Goal: Task Accomplishment & Management: Manage account settings

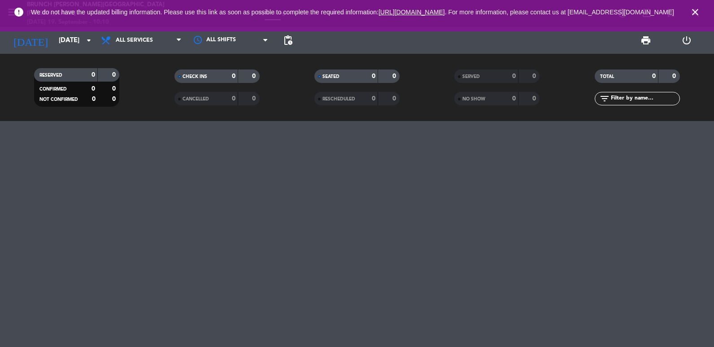
click at [699, 17] on icon "close" at bounding box center [694, 12] width 11 height 11
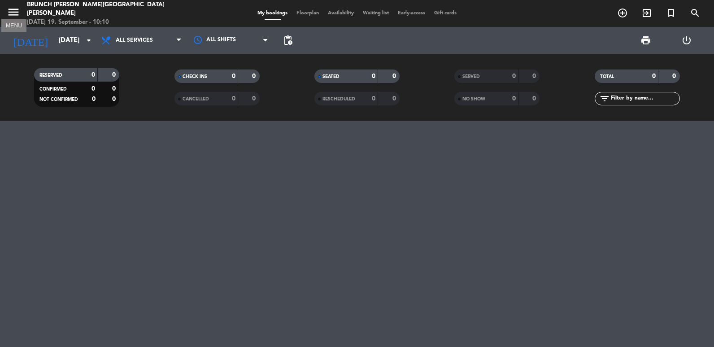
click at [15, 17] on icon "menu" at bounding box center [13, 11] width 13 height 13
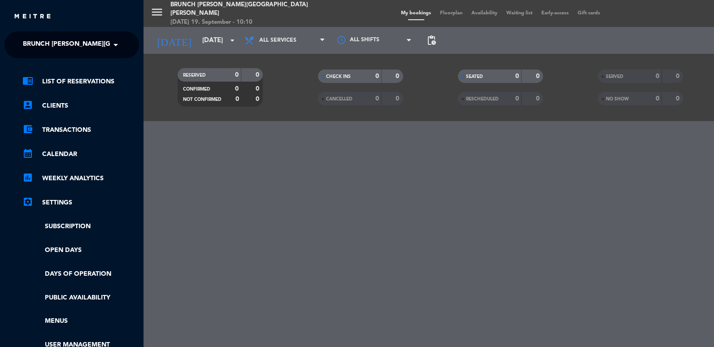
click at [44, 51] on span "Brunch [PERSON_NAME][GEOGRAPHIC_DATA][PERSON_NAME]" at bounding box center [122, 44] width 199 height 19
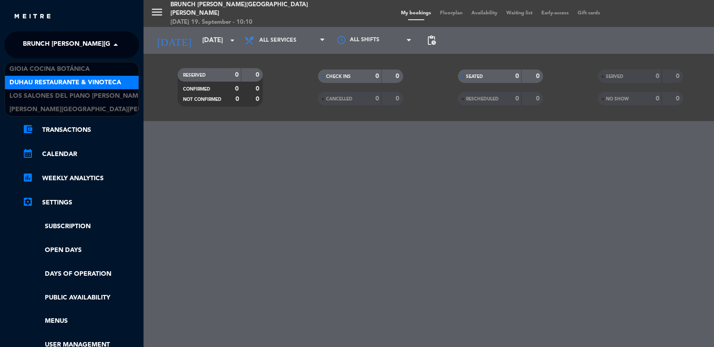
click at [45, 84] on span "Duhau Restaurante & Vinoteca" at bounding box center [65, 83] width 112 height 10
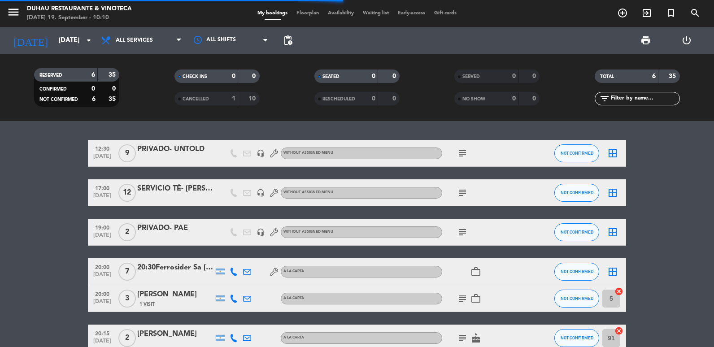
click at [461, 158] on icon "subject" at bounding box center [462, 153] width 11 height 11
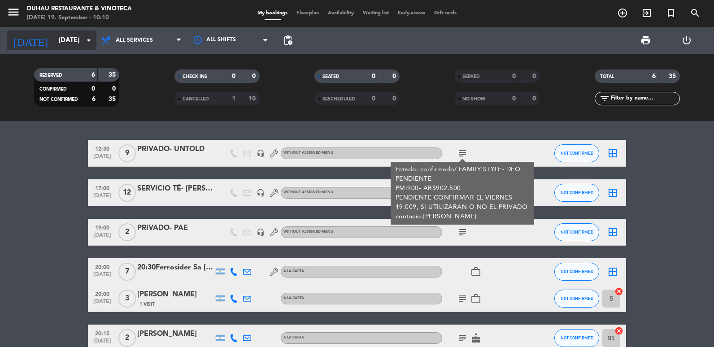
click at [74, 40] on input "[DATE]" at bounding box center [97, 40] width 86 height 17
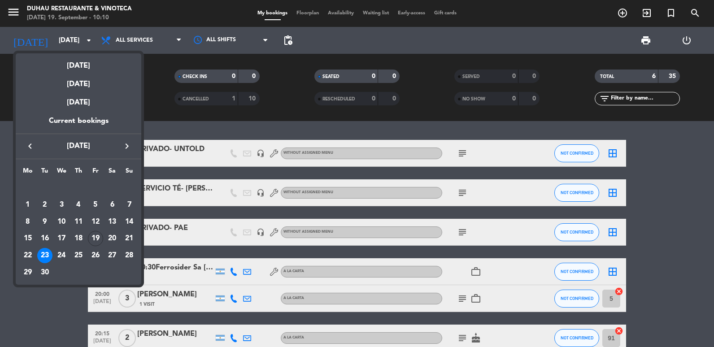
click at [48, 282] on div "Mo Tu We Th Fr Sa [DATE] 2 3 4 5 6 7 8 9 10 11 12 13 14 15 16 17 18 19 20 21 22…" at bounding box center [79, 222] width 126 height 126
click at [459, 149] on div at bounding box center [357, 173] width 714 height 347
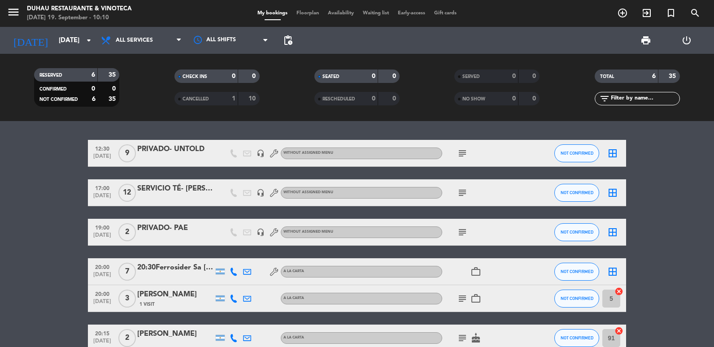
click at [459, 153] on icon "subject" at bounding box center [462, 153] width 11 height 11
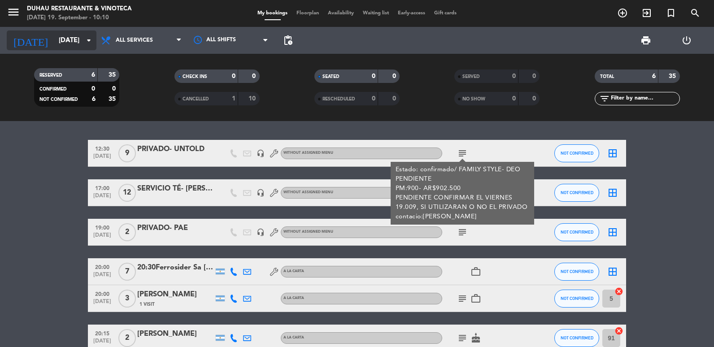
click at [54, 38] on input "[DATE]" at bounding box center [97, 40] width 86 height 17
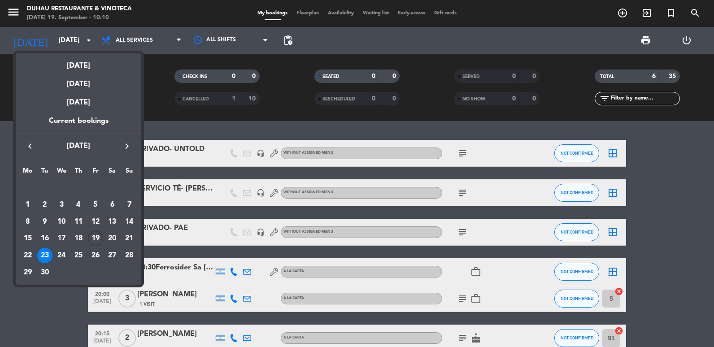
click at [31, 260] on div "22" at bounding box center [27, 255] width 15 height 15
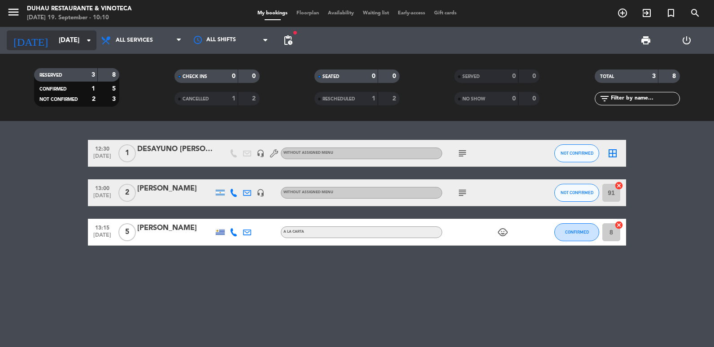
click at [69, 40] on input "[DATE]" at bounding box center [97, 40] width 86 height 17
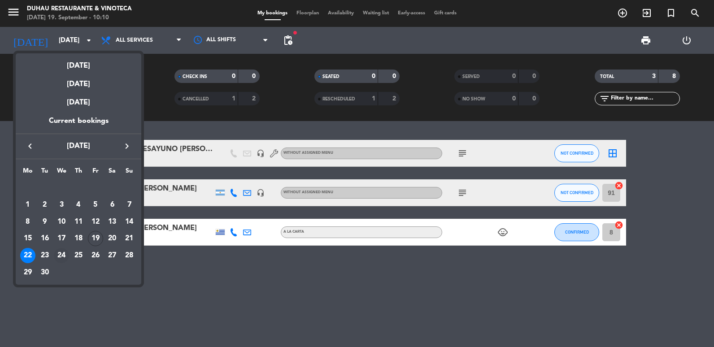
click at [58, 256] on div "24" at bounding box center [61, 255] width 15 height 15
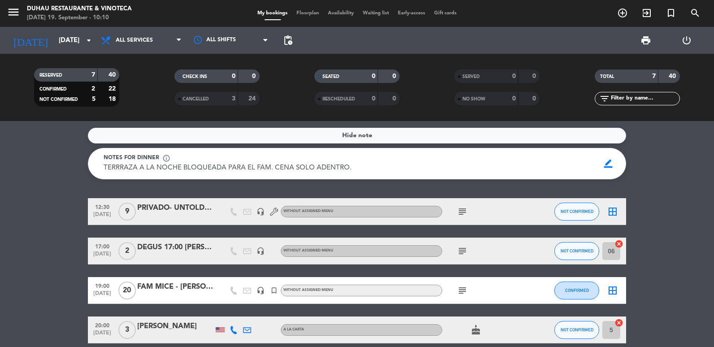
click at [469, 210] on div "subject" at bounding box center [482, 211] width 81 height 26
click at [463, 209] on icon "subject" at bounding box center [462, 211] width 11 height 11
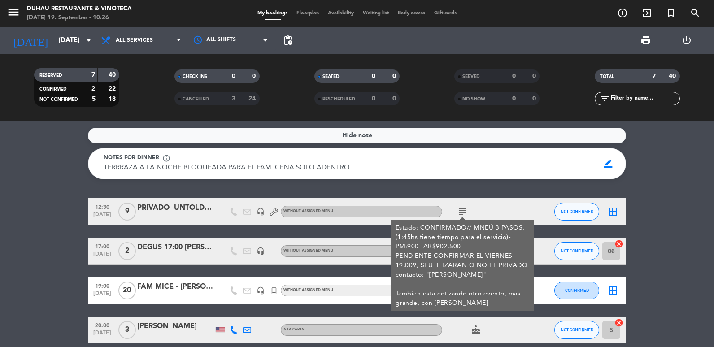
drag, startPoint x: 61, startPoint y: 48, endPoint x: 20, endPoint y: 219, distance: 176.6
click at [20, 219] on ng-component "menu Duhau Restaurante & Vinoteca [DATE] 19. September - 10:26 My bookings Floo…" at bounding box center [357, 173] width 714 height 347
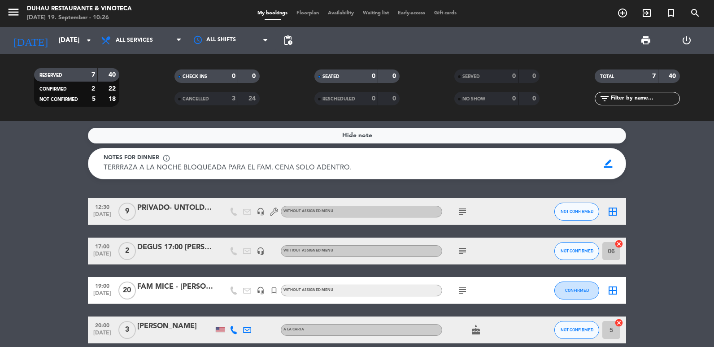
drag, startPoint x: 20, startPoint y: 219, endPoint x: 95, endPoint y: 256, distance: 84.0
click at [11, 236] on bookings-row "12:30 [DATE] 9 PRIVADO- UNTOLD [PERSON_NAME] headset_mic Without assigned menu …" at bounding box center [357, 323] width 714 height 251
click at [464, 288] on icon "subject" at bounding box center [462, 290] width 11 height 11
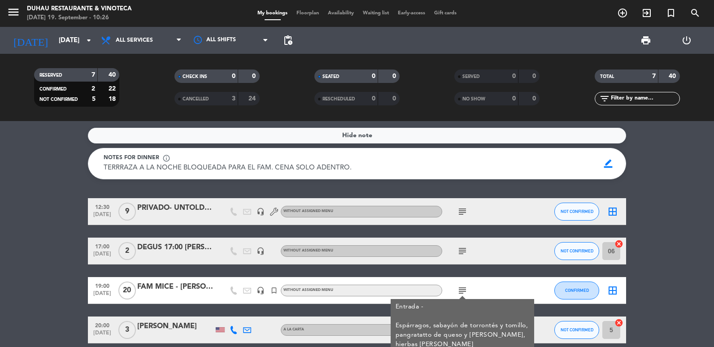
click at [258, 293] on icon "headset_mic" at bounding box center [260, 290] width 8 height 8
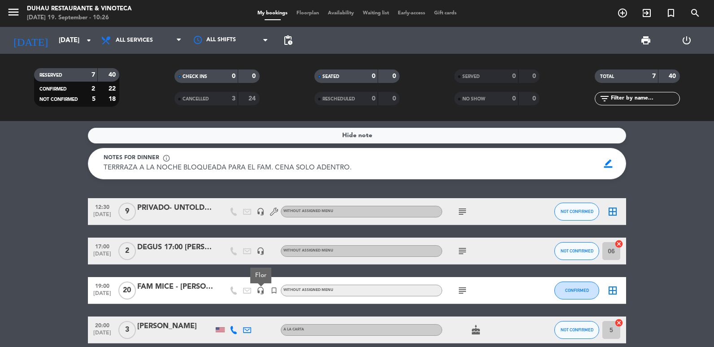
click at [195, 288] on div "FAM MICE - [PERSON_NAME]" at bounding box center [175, 287] width 76 height 12
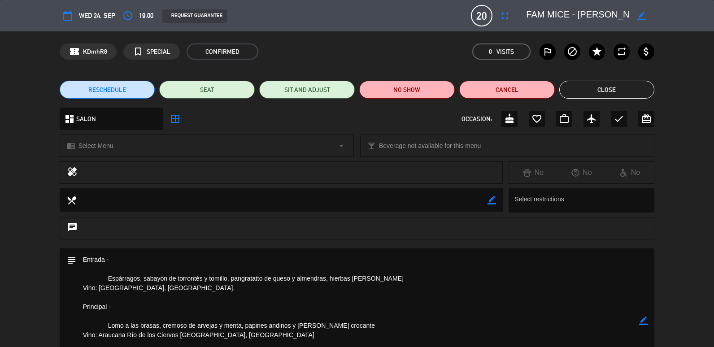
click at [618, 93] on button "Close" at bounding box center [606, 90] width 95 height 18
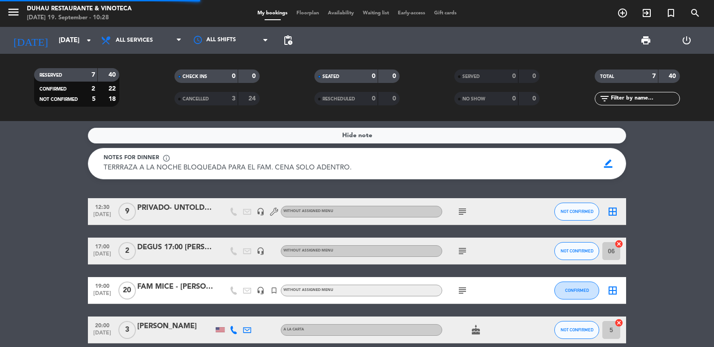
click at [95, 57] on div "RESERVED 7 40 CONFIRMED 2 22 NOT CONFIRMED 5 18 CHECK INS 0 0 CANCELLED 3 24 SE…" at bounding box center [357, 87] width 714 height 67
click at [78, 47] on input "[DATE]" at bounding box center [97, 40] width 86 height 17
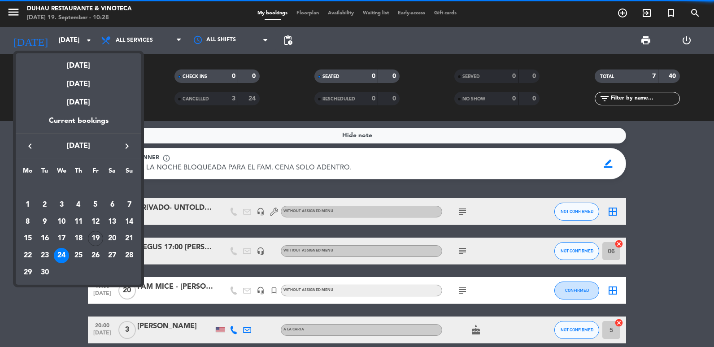
click at [126, 141] on icon "keyboard_arrow_right" at bounding box center [126, 146] width 11 height 11
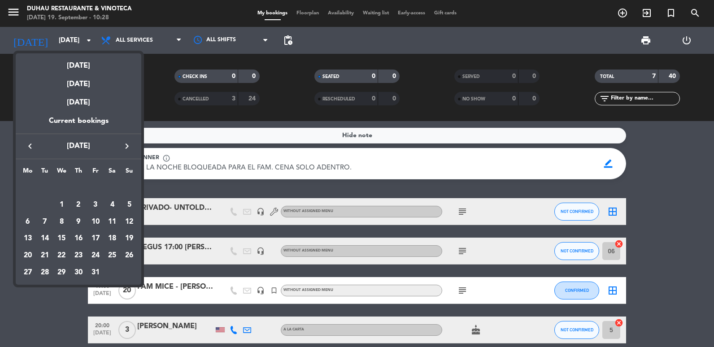
click at [124, 150] on icon "keyboard_arrow_right" at bounding box center [126, 146] width 11 height 11
click at [105, 192] on div "1" at bounding box center [111, 187] width 15 height 15
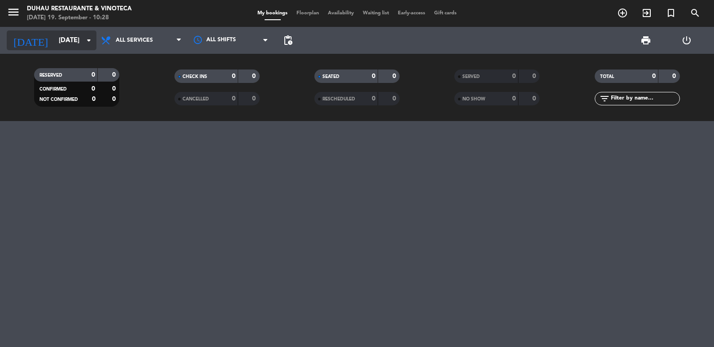
click at [78, 41] on input "[DATE]" at bounding box center [97, 40] width 86 height 17
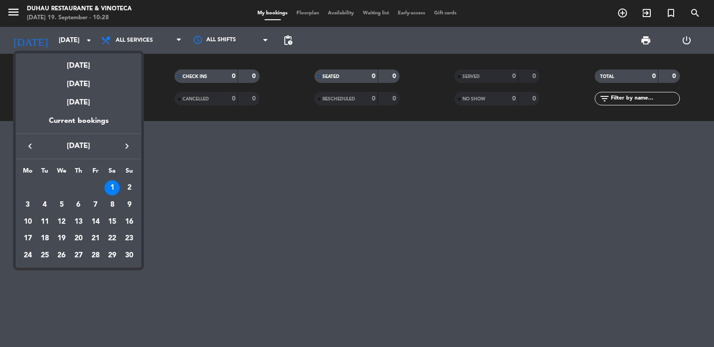
click at [26, 143] on icon "keyboard_arrow_left" at bounding box center [30, 146] width 11 height 11
click at [73, 204] on div "2" at bounding box center [78, 204] width 15 height 15
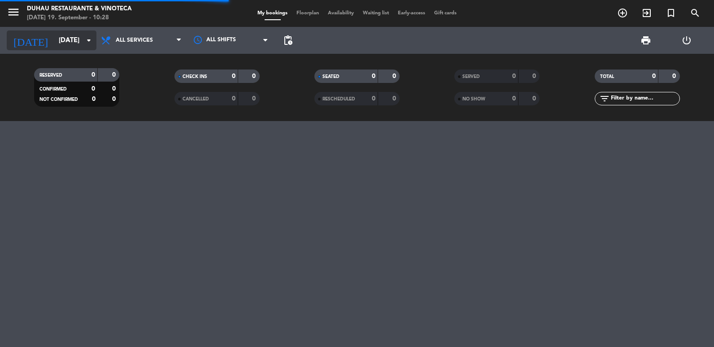
click at [54, 44] on input "[DATE]" at bounding box center [97, 40] width 86 height 17
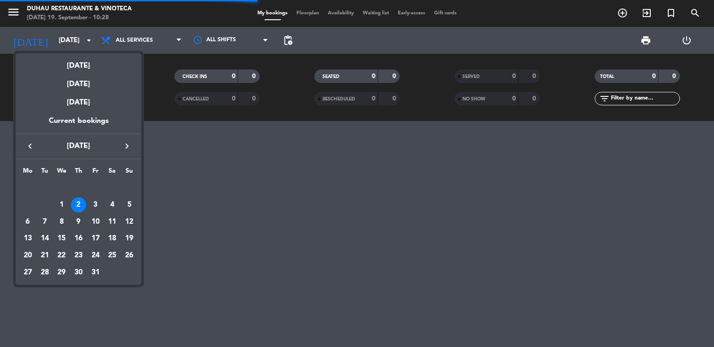
click at [61, 205] on div "1" at bounding box center [61, 204] width 15 height 15
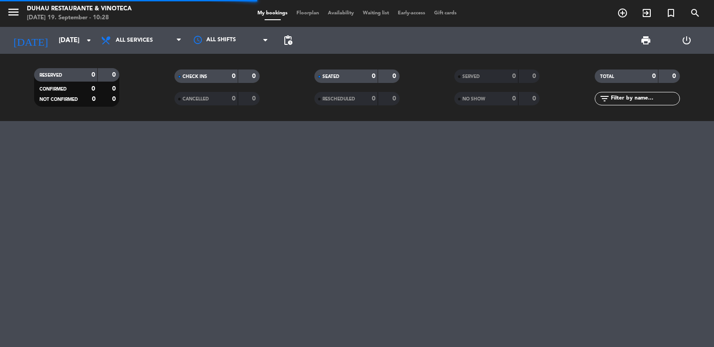
type input "[DATE]"
